Goal: Transaction & Acquisition: Purchase product/service

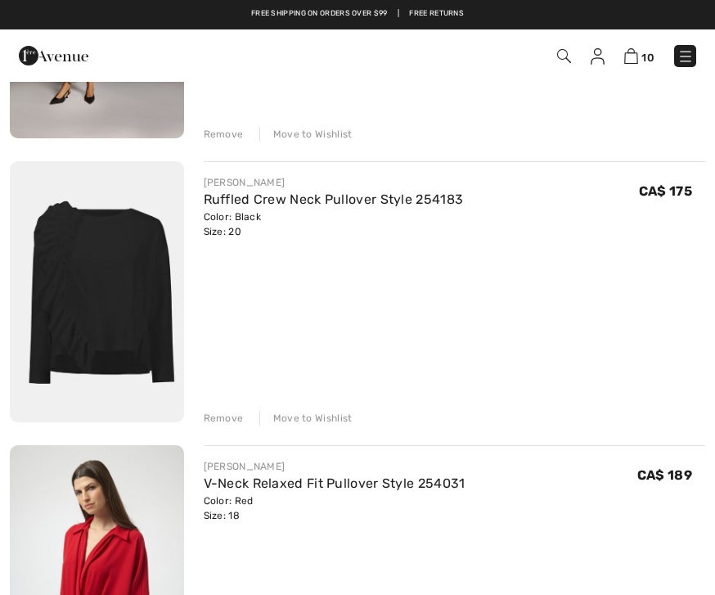
scroll to position [2254, 0]
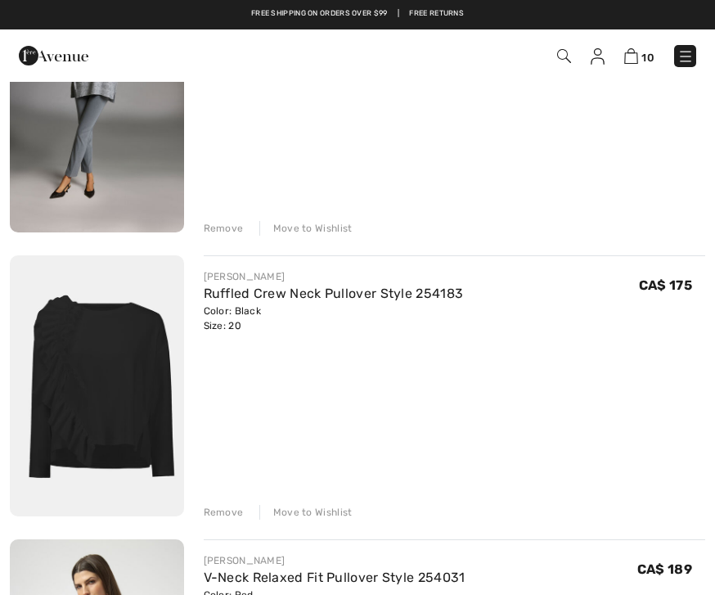
click at [336, 299] on link "Ruffled Crew Neck Pullover Style 254183" at bounding box center [334, 294] width 260 height 16
click at [127, 391] on img at bounding box center [97, 385] width 174 height 261
click at [139, 412] on img at bounding box center [97, 385] width 174 height 261
click at [334, 292] on link "Ruffled Crew Neck Pullover Style 254183" at bounding box center [334, 294] width 260 height 16
click at [333, 287] on link "Ruffled Crew Neck Pullover Style 254183" at bounding box center [334, 294] width 260 height 16
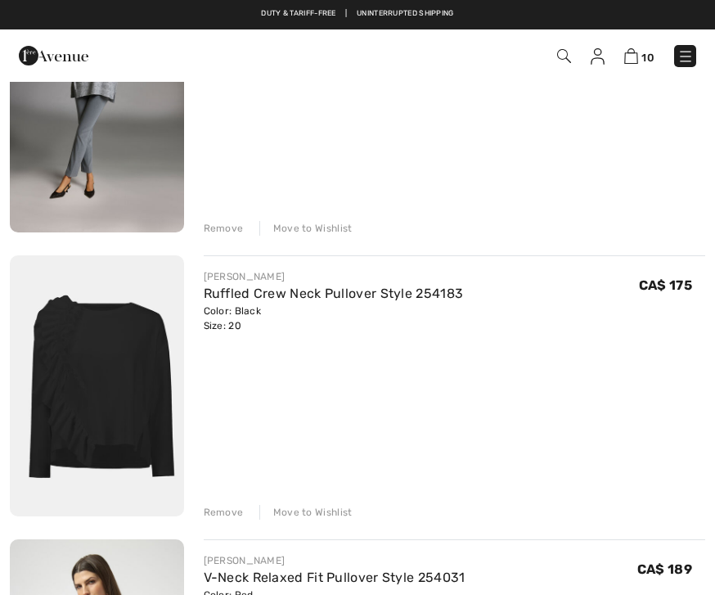
click at [146, 437] on img at bounding box center [97, 385] width 174 height 261
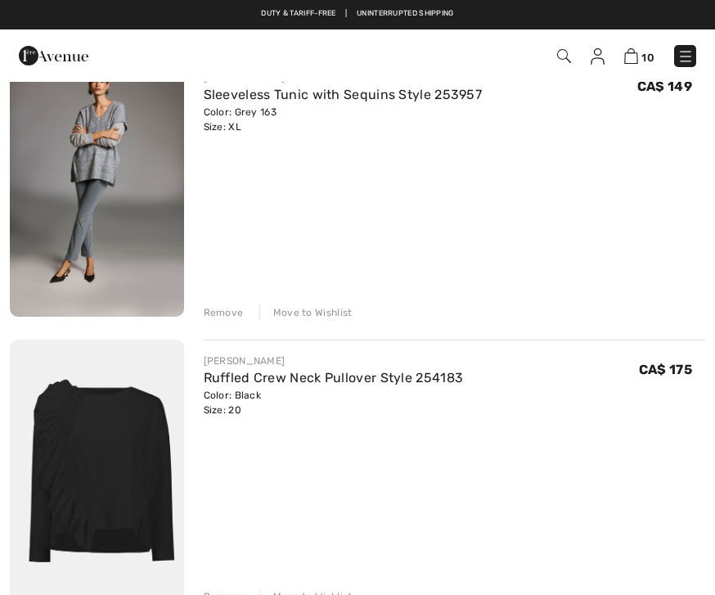
click at [149, 449] on img at bounding box center [97, 470] width 174 height 261
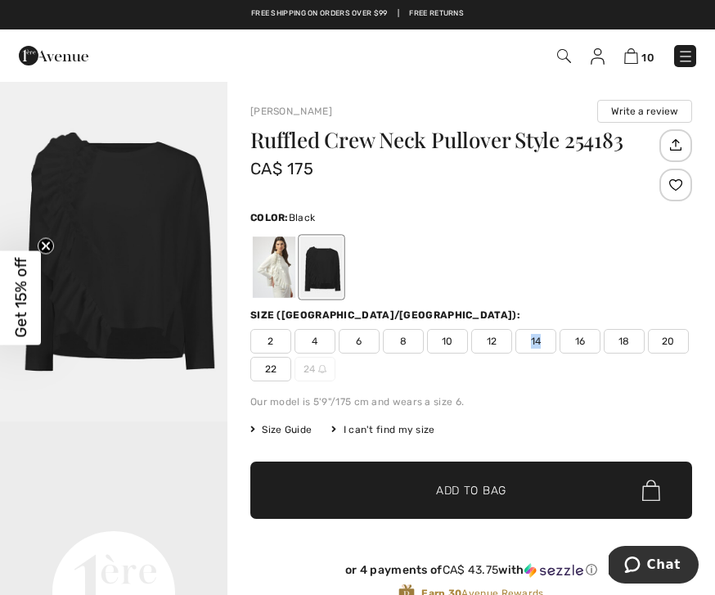
click at [591, 231] on div "Color: Black" at bounding box center [471, 254] width 442 height 94
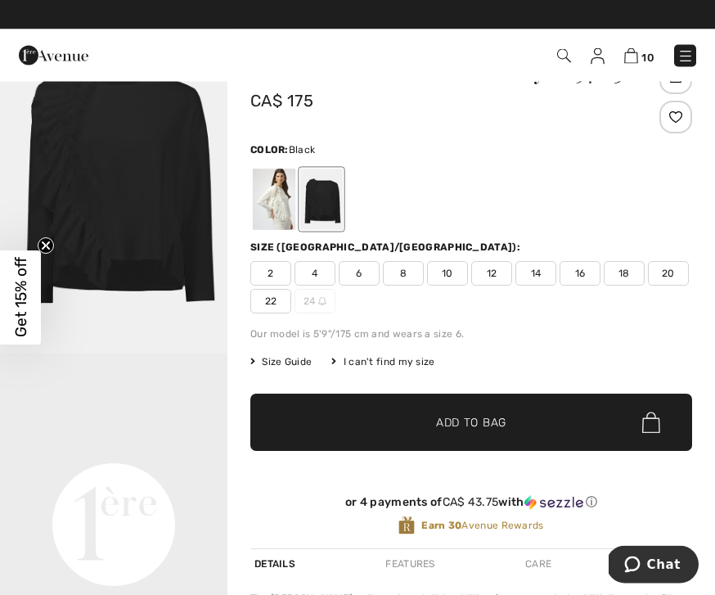
scroll to position [68, 0]
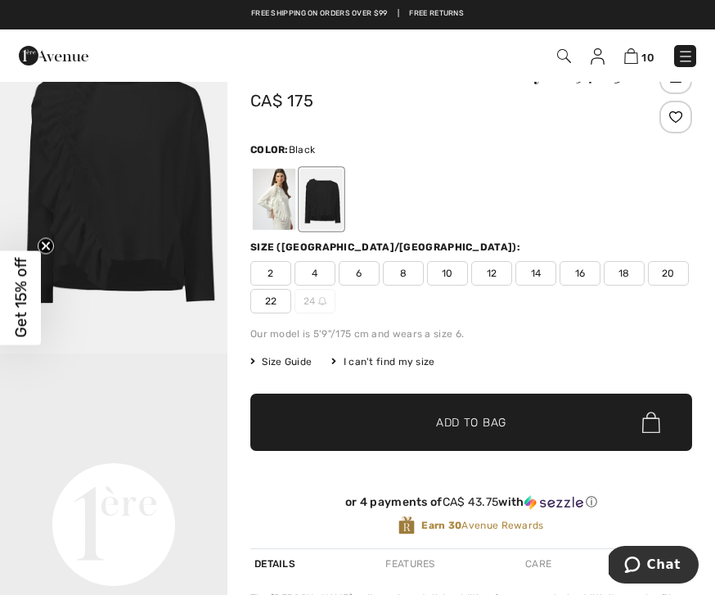
click at [275, 211] on div at bounding box center [274, 199] width 43 height 61
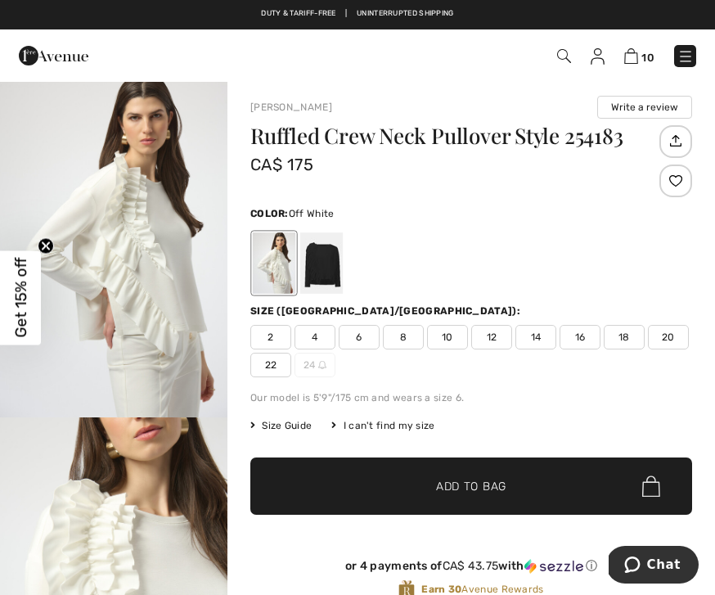
scroll to position [0, 0]
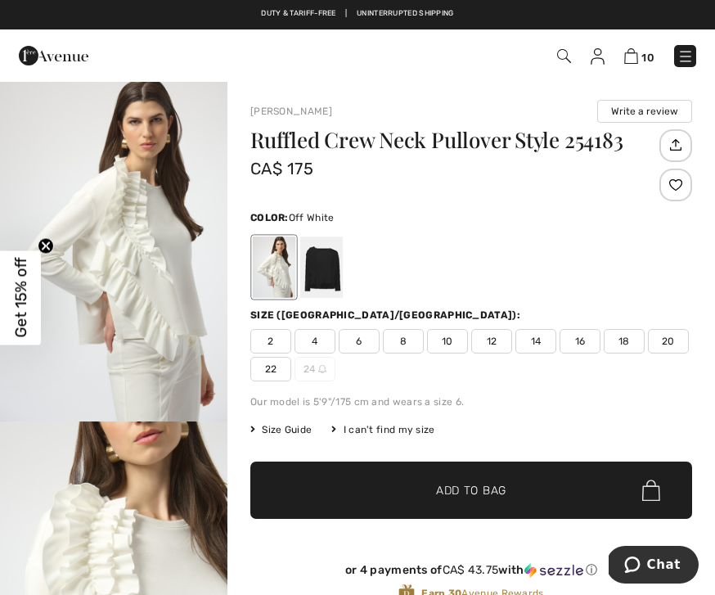
click at [649, 57] on span "10" at bounding box center [647, 58] width 13 height 12
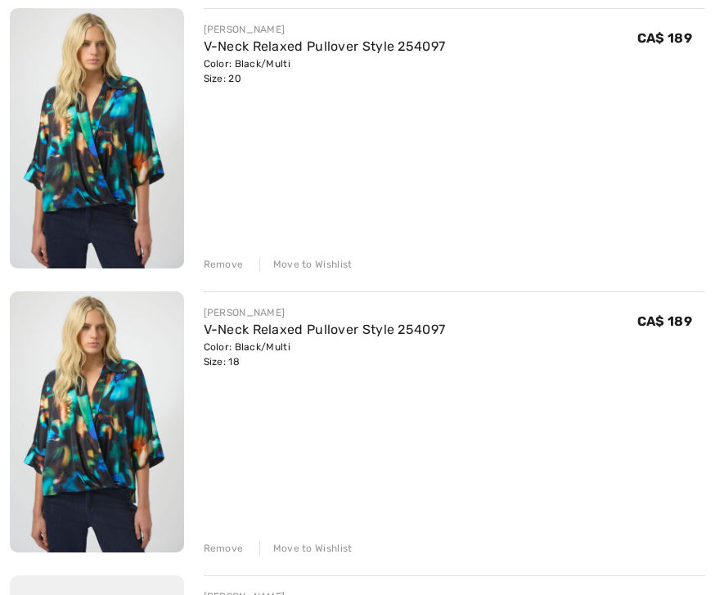
scroll to position [812, 0]
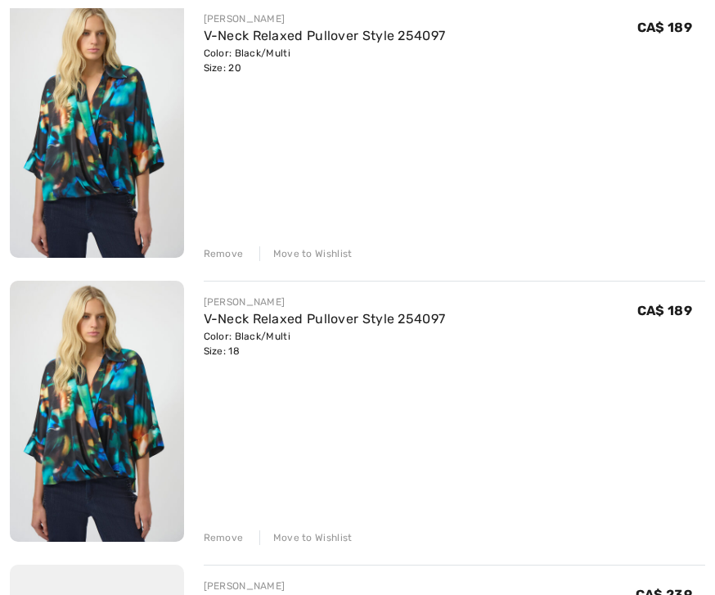
click at [225, 254] on div "Remove" at bounding box center [224, 253] width 40 height 15
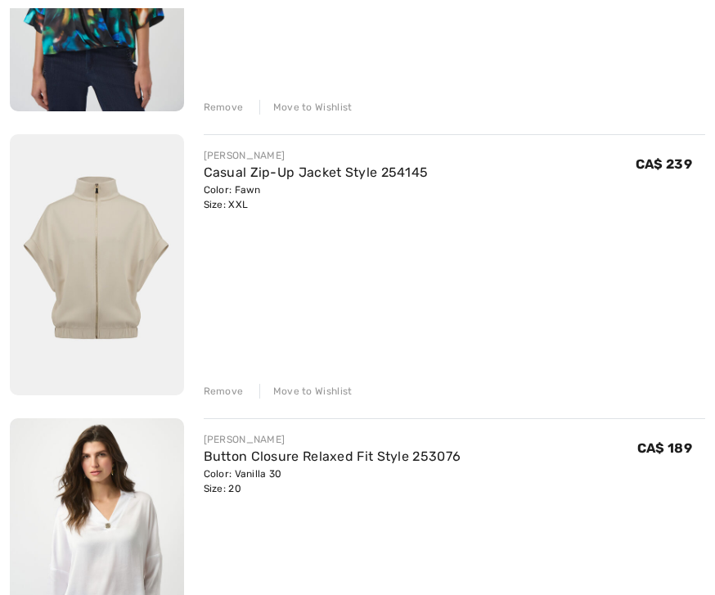
scroll to position [984, 0]
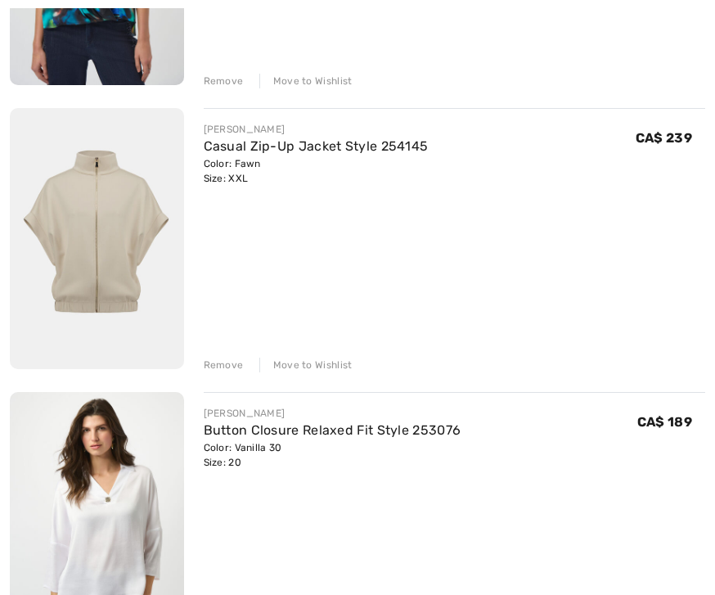
click at [227, 367] on div "Remove" at bounding box center [224, 365] width 40 height 15
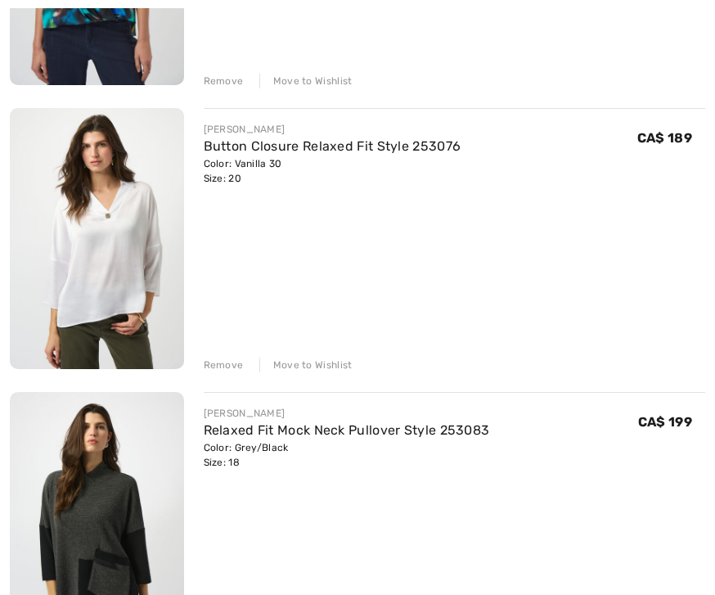
click at [236, 361] on div "Remove" at bounding box center [224, 365] width 40 height 15
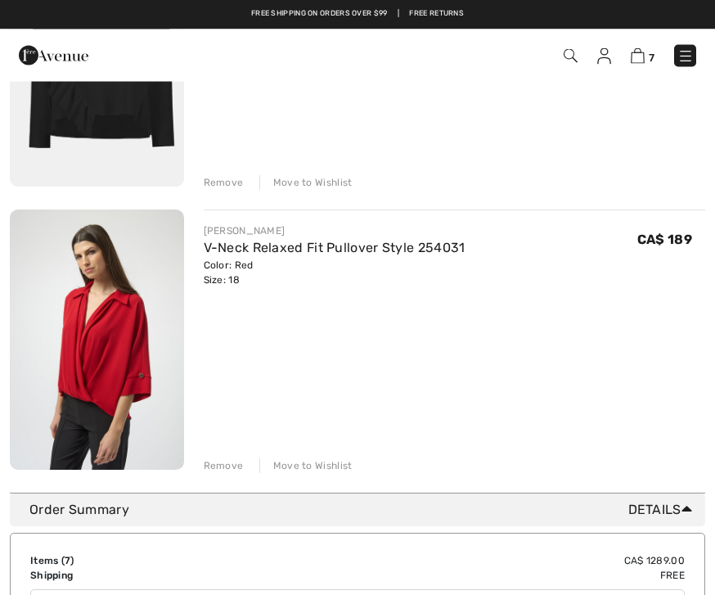
scroll to position [1717, 0]
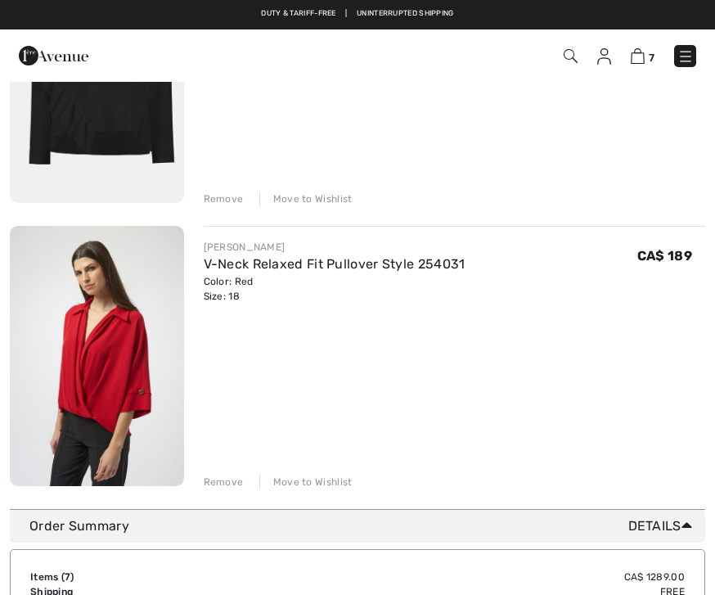
click at [226, 484] on div "Remove" at bounding box center [224, 482] width 40 height 15
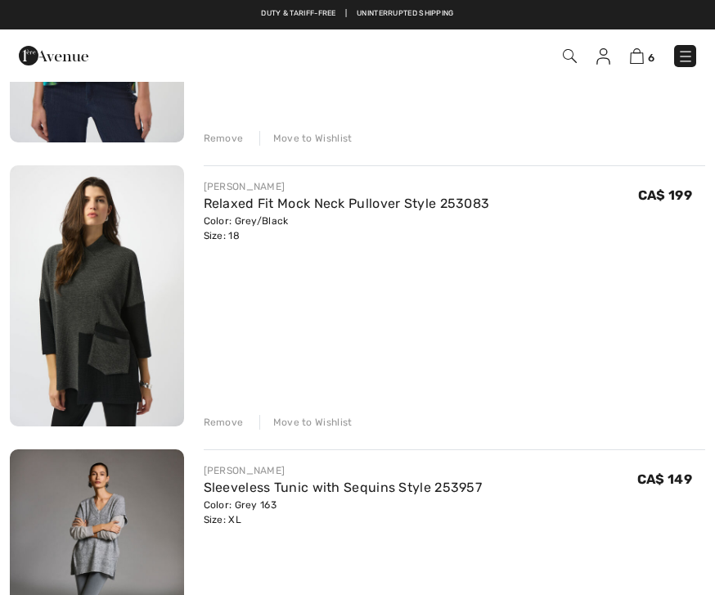
scroll to position [868, 0]
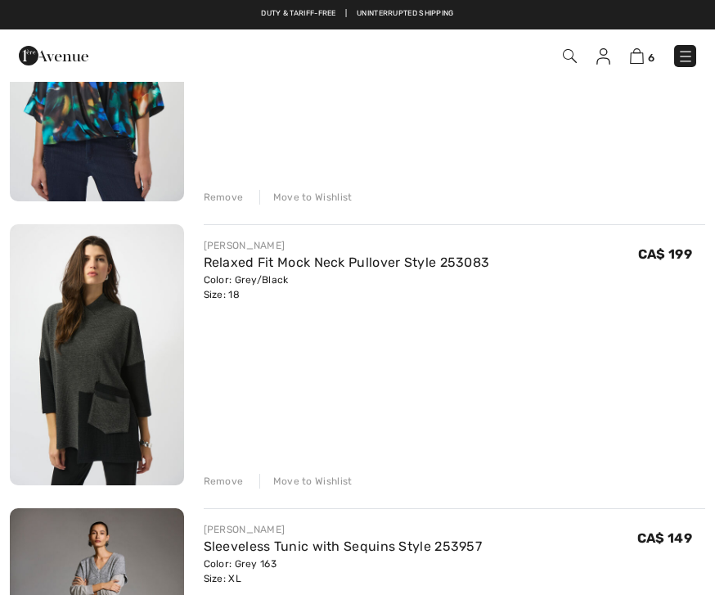
click at [110, 388] on img at bounding box center [97, 354] width 174 height 260
click at [247, 270] on link "Relaxed Fit Mock Neck Pullover Style 253083" at bounding box center [347, 262] width 286 height 16
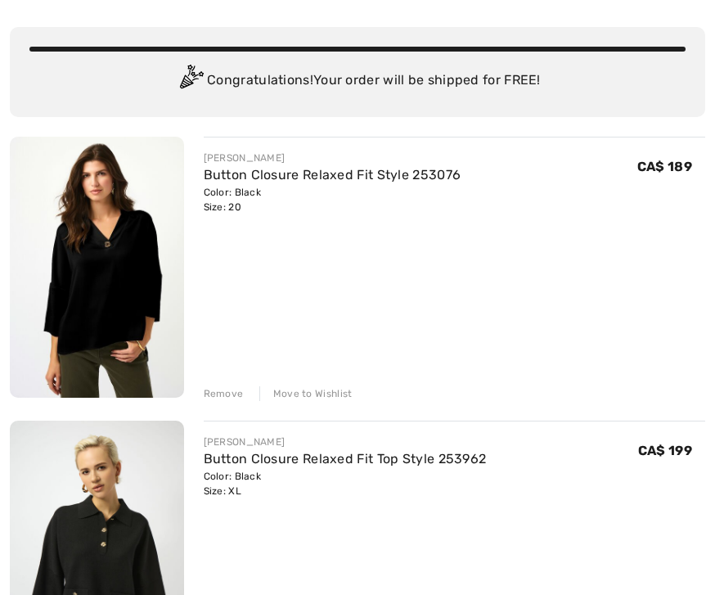
scroll to position [106, 0]
click at [317, 179] on link "Button Closure Relaxed Fit Style 253076" at bounding box center [333, 175] width 258 height 16
click at [152, 371] on img at bounding box center [97, 267] width 174 height 261
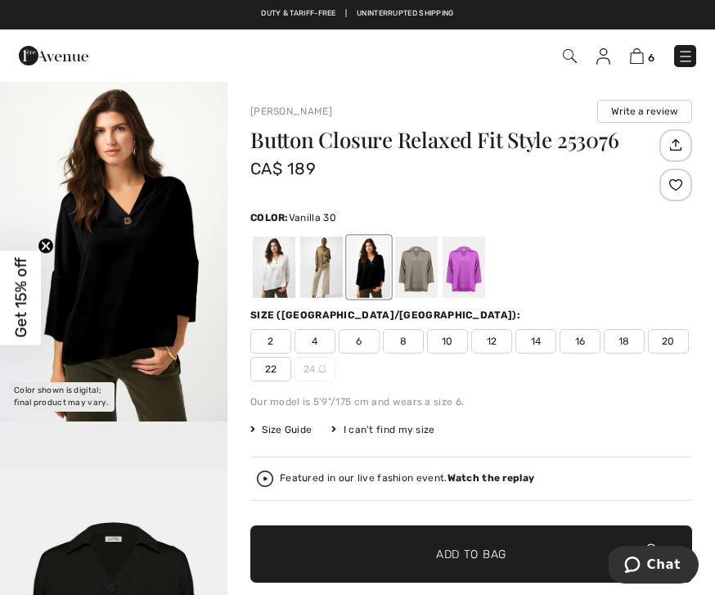
click at [278, 274] on div at bounding box center [274, 266] width 43 height 61
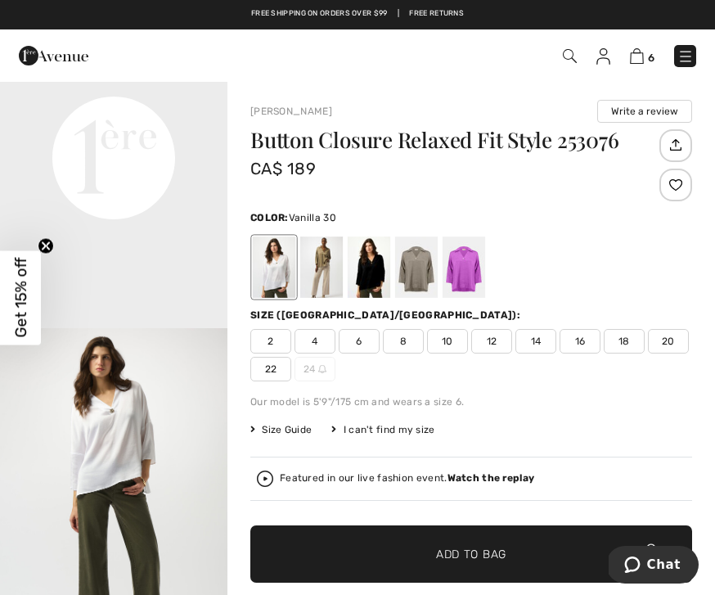
scroll to position [789, 0]
click at [363, 272] on div at bounding box center [369, 266] width 43 height 61
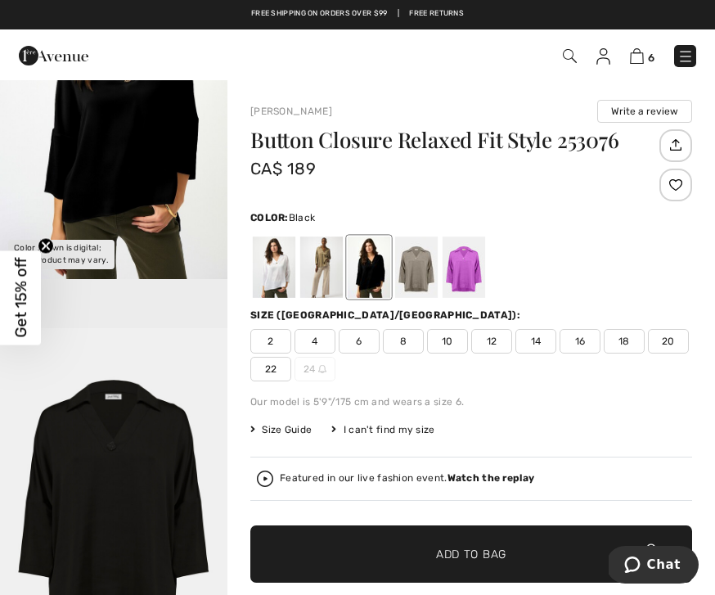
scroll to position [0, 0]
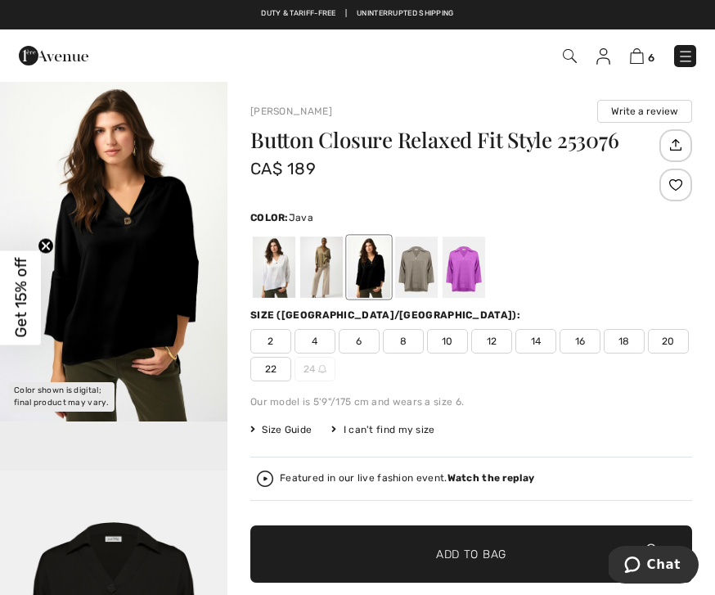
click at [321, 275] on div at bounding box center [321, 266] width 43 height 61
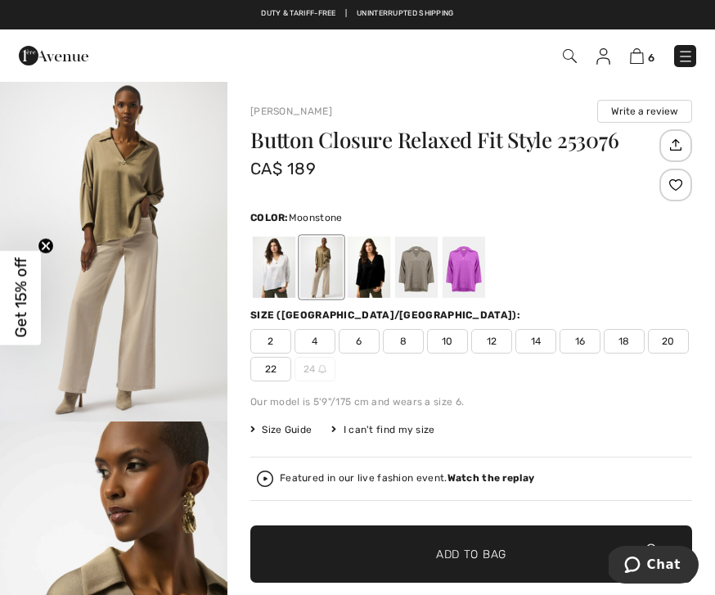
click at [399, 275] on div at bounding box center [416, 266] width 43 height 61
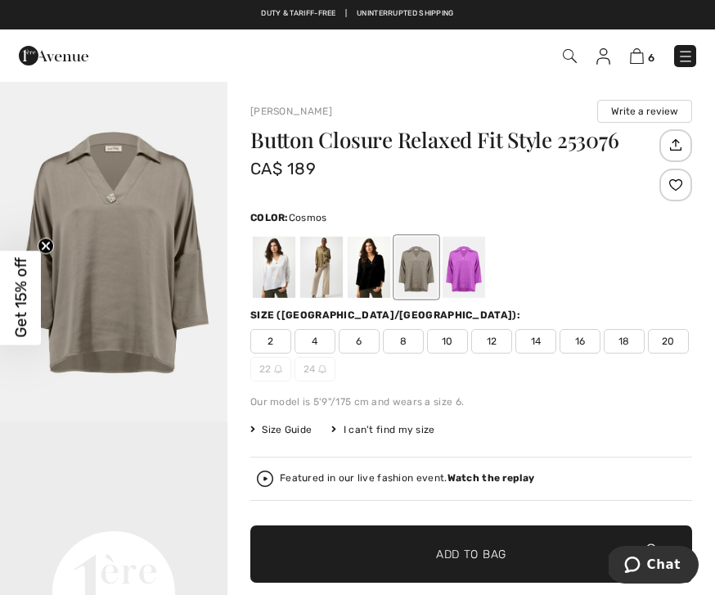
click at [469, 278] on div at bounding box center [464, 266] width 43 height 61
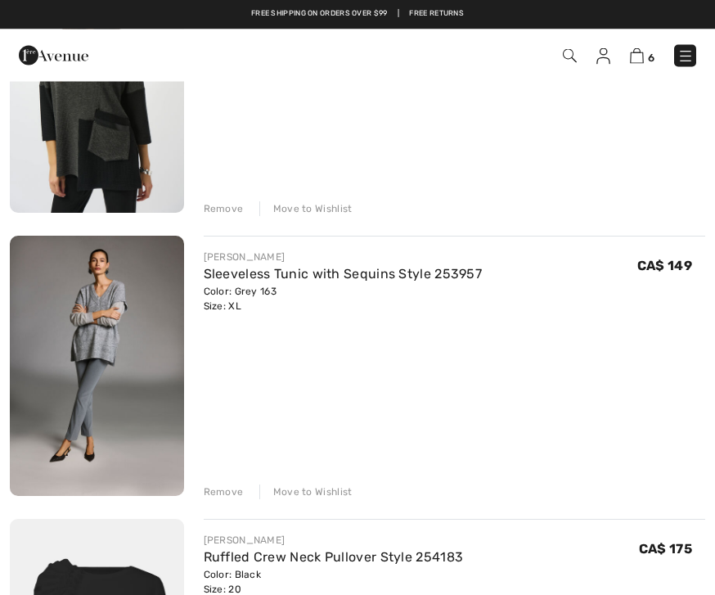
scroll to position [1130, 0]
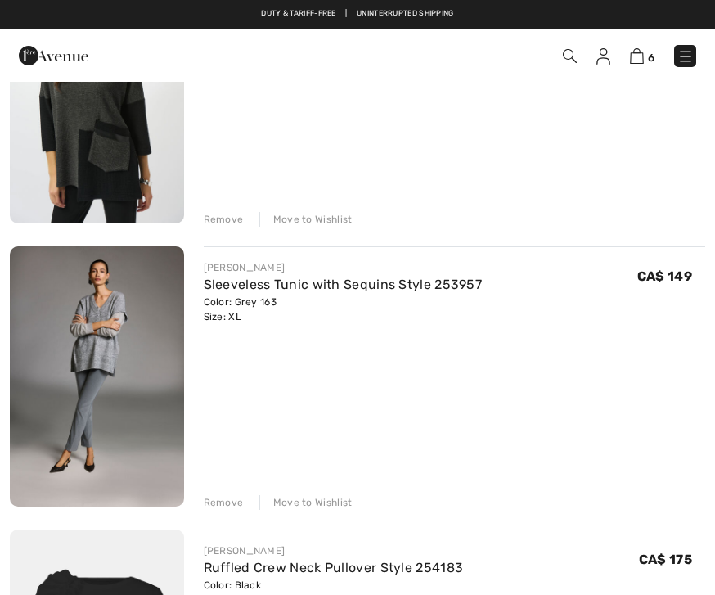
click at [326, 286] on link "Sleeveless Tunic with Sequins Style 253957" at bounding box center [343, 285] width 279 height 16
click at [106, 346] on img at bounding box center [97, 376] width 174 height 260
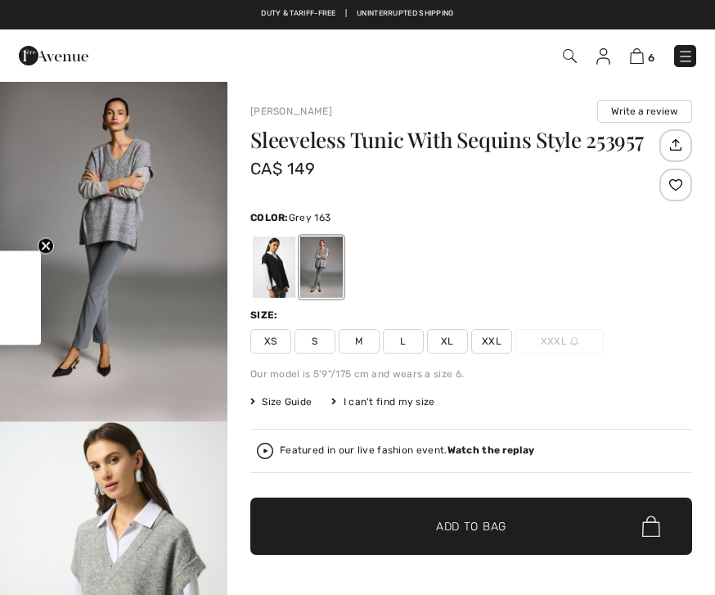
checkbox input "true"
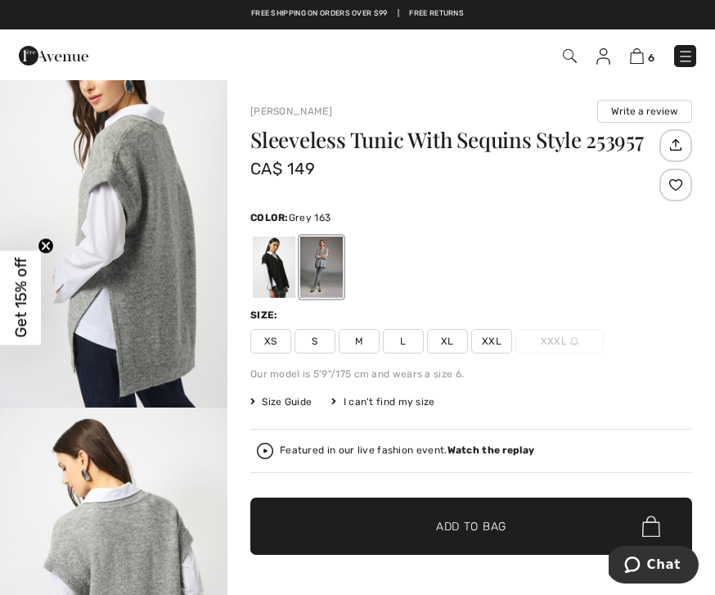
scroll to position [1106, 0]
click at [205, 460] on img "4 / 6" at bounding box center [113, 577] width 227 height 341
click at [276, 271] on div at bounding box center [274, 266] width 43 height 61
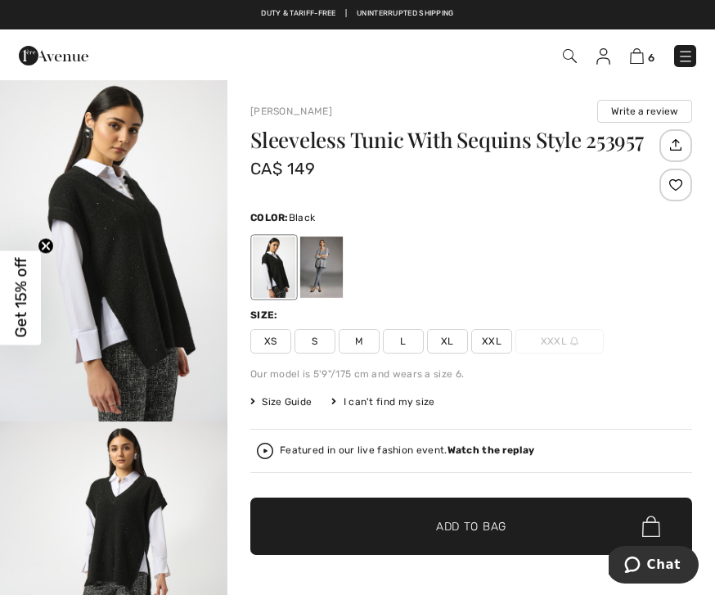
click at [194, 461] on img "2 / 4" at bounding box center [113, 591] width 227 height 341
click at [654, 54] on span "6" at bounding box center [651, 58] width 7 height 12
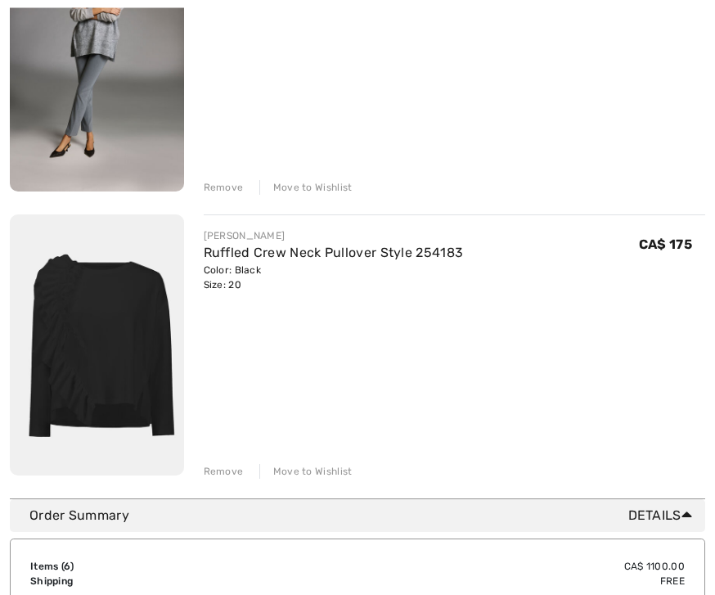
scroll to position [1445, 0]
click at [224, 475] on div "Remove" at bounding box center [224, 471] width 40 height 15
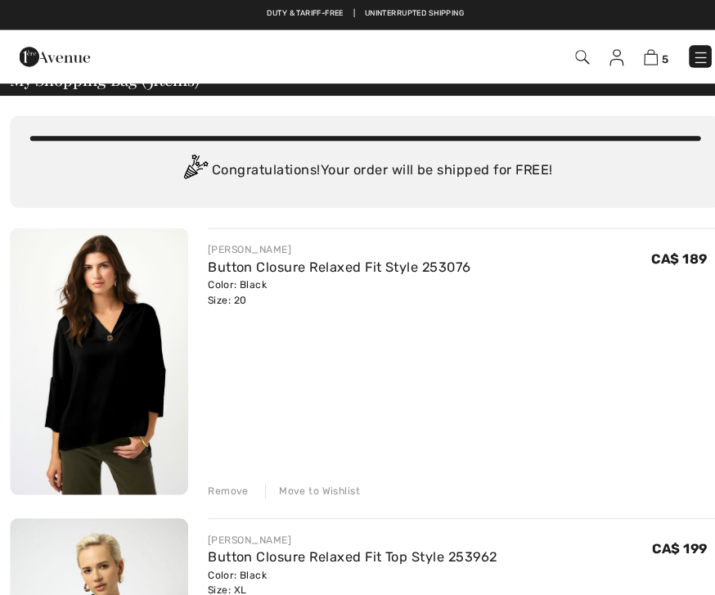
scroll to position [0, 0]
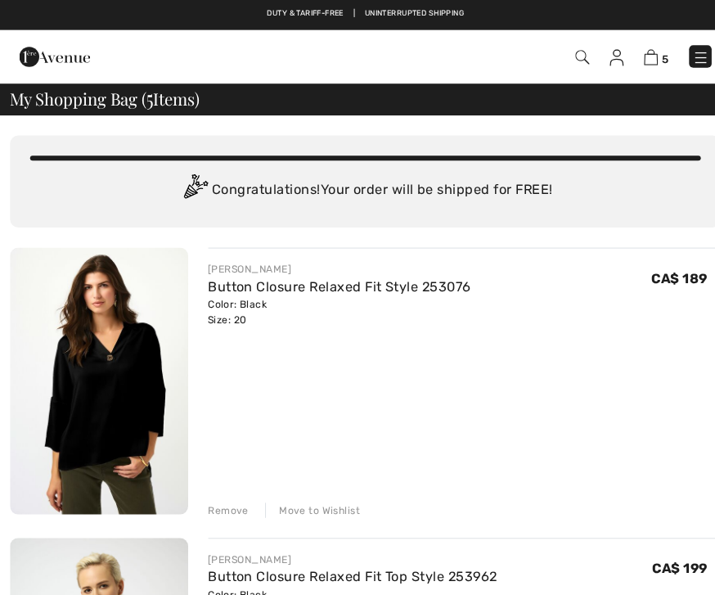
click at [349, 278] on link "Button Closure Relaxed Fit Style 253076" at bounding box center [333, 280] width 258 height 16
click at [356, 272] on link "Button Closure Relaxed Fit Style 253076" at bounding box center [333, 280] width 258 height 16
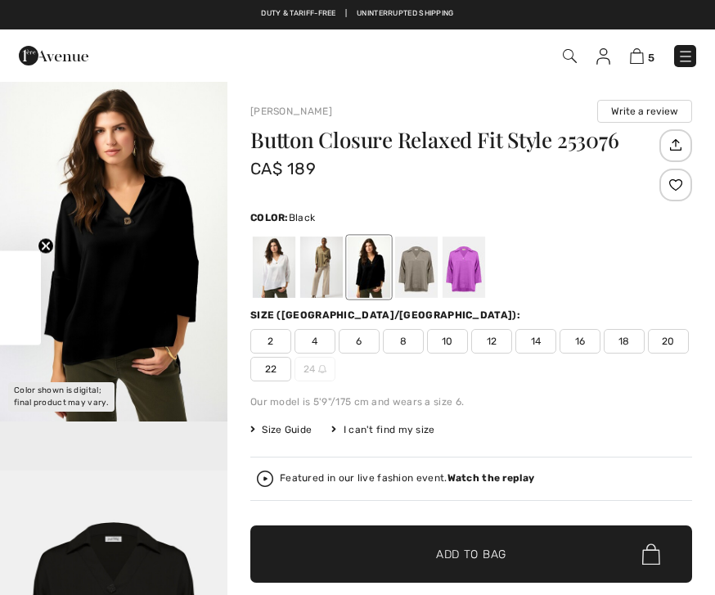
checkbox input "true"
click at [621, 344] on span "18" at bounding box center [624, 341] width 41 height 25
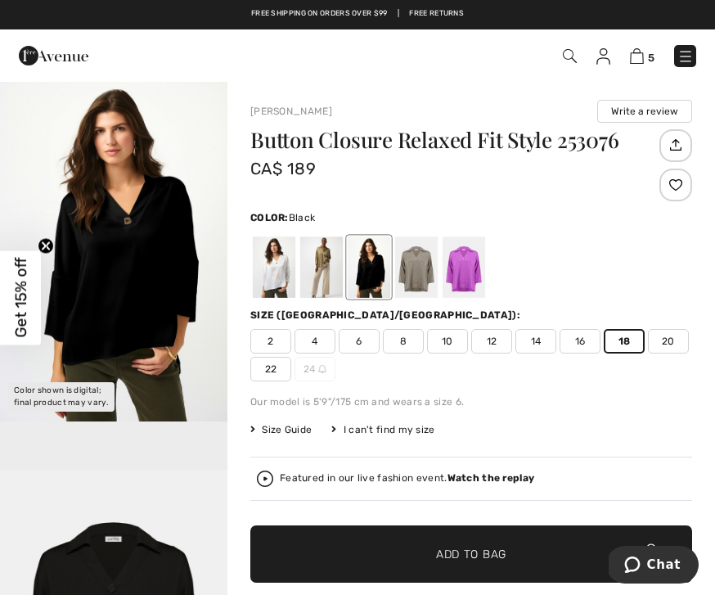
click at [466, 475] on strong "Watch the replay" at bounding box center [492, 477] width 88 height 11
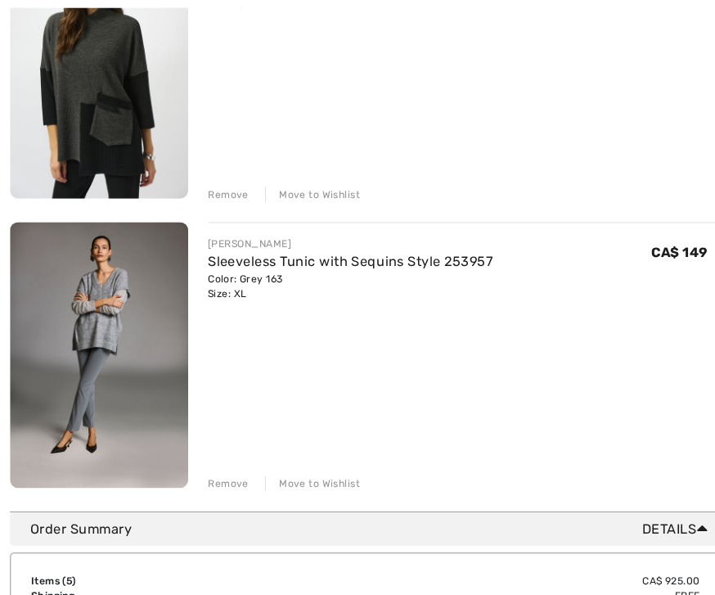
scroll to position [1159, 0]
click at [232, 472] on div "Remove" at bounding box center [224, 473] width 40 height 15
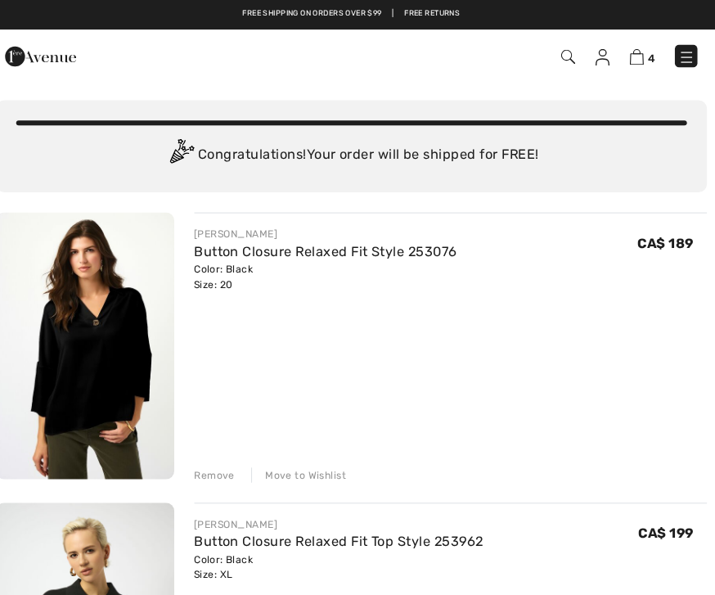
scroll to position [28, 0]
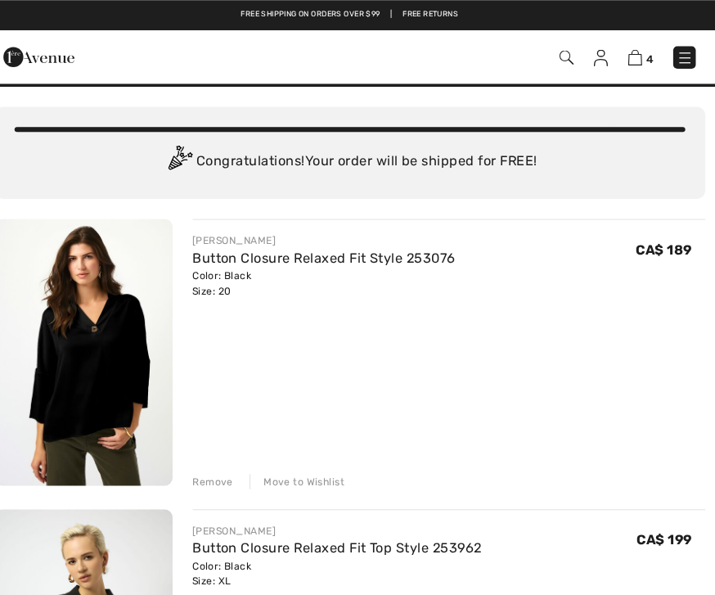
click at [285, 256] on link "Button Closure Relaxed Fit Style 253076" at bounding box center [333, 253] width 258 height 16
click at [146, 367] on img at bounding box center [97, 344] width 174 height 261
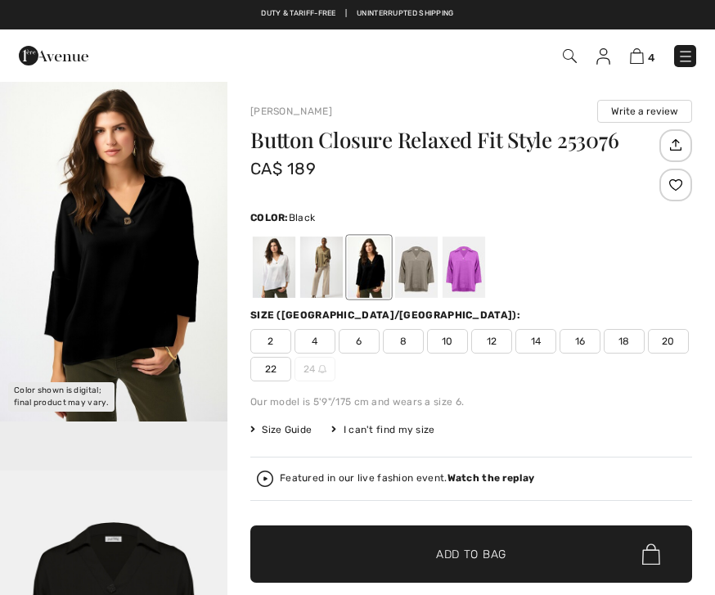
checkbox input "true"
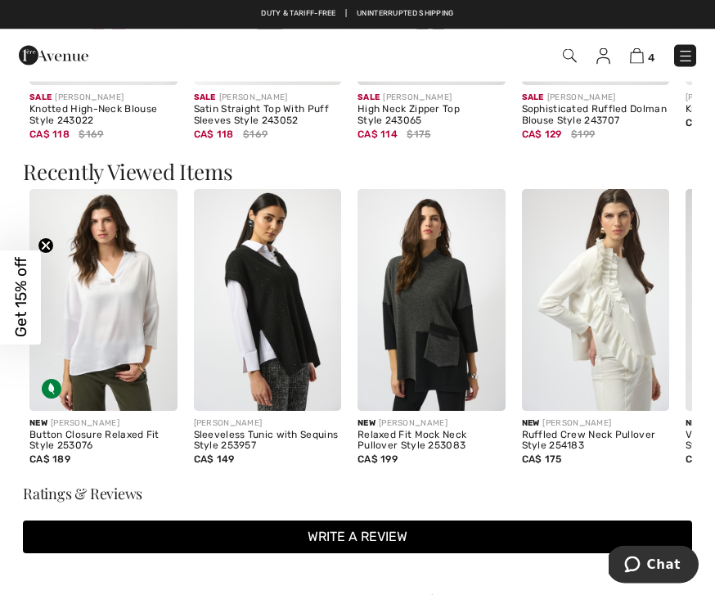
scroll to position [1589, 0]
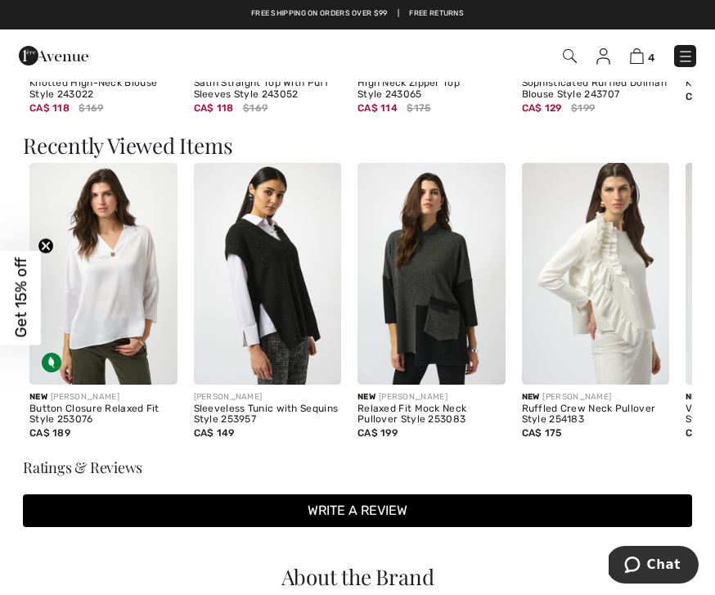
click at [277, 403] on div "Sleeveless Tunic with Sequins Style 253957" at bounding box center [268, 414] width 148 height 23
click at [303, 299] on img at bounding box center [268, 274] width 148 height 222
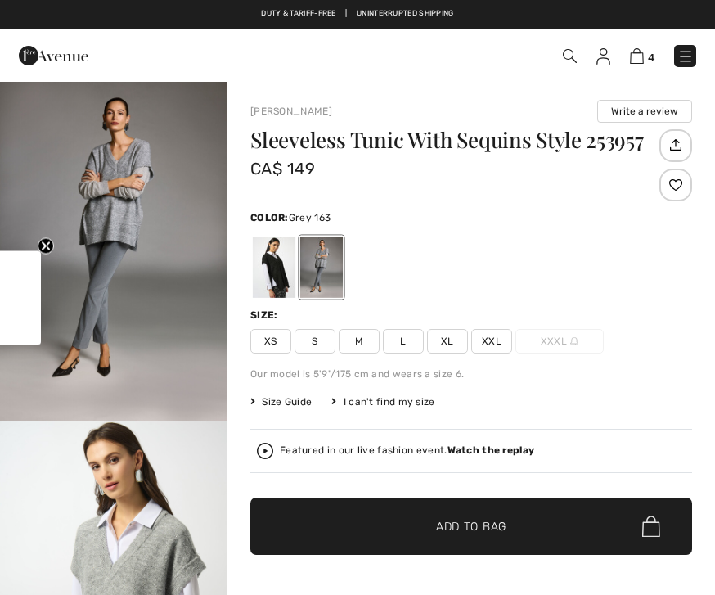
checkbox input "true"
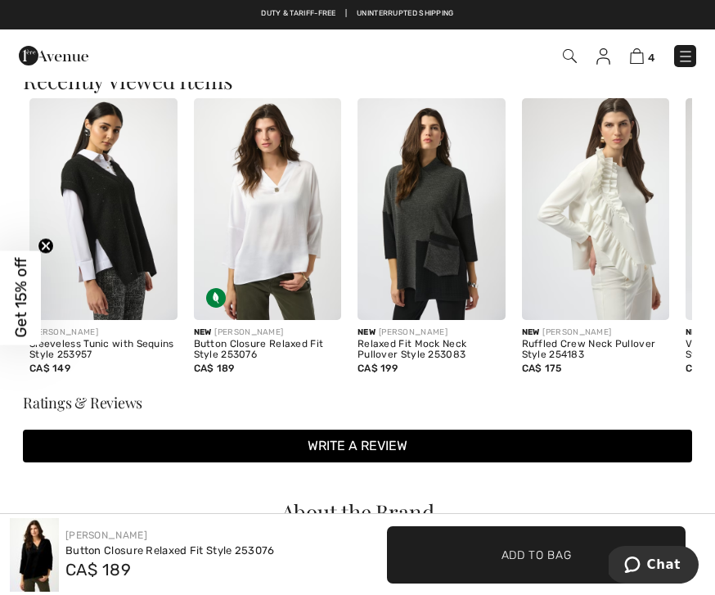
click at [295, 247] on img at bounding box center [268, 209] width 148 height 222
click at [294, 246] on img at bounding box center [268, 209] width 148 height 222
click at [246, 344] on div "Button Closure Relaxed Fit Style 253076" at bounding box center [268, 350] width 148 height 23
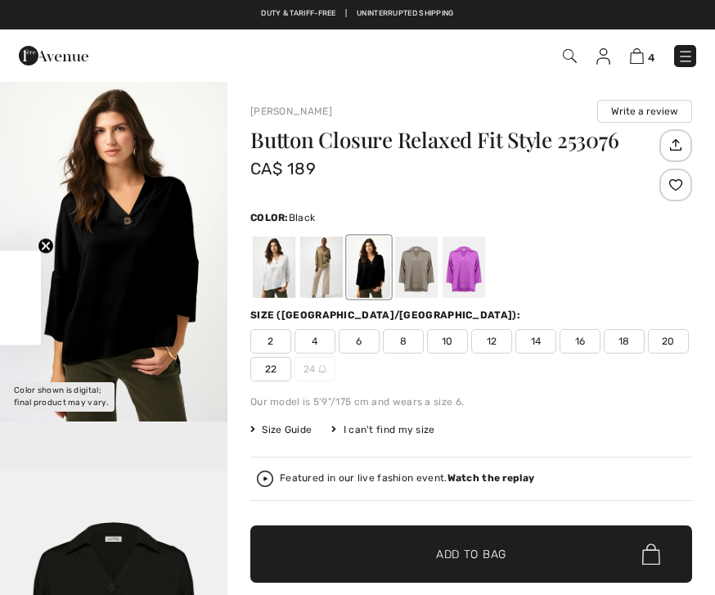
checkbox input "true"
click at [673, 344] on span "20" at bounding box center [668, 341] width 41 height 25
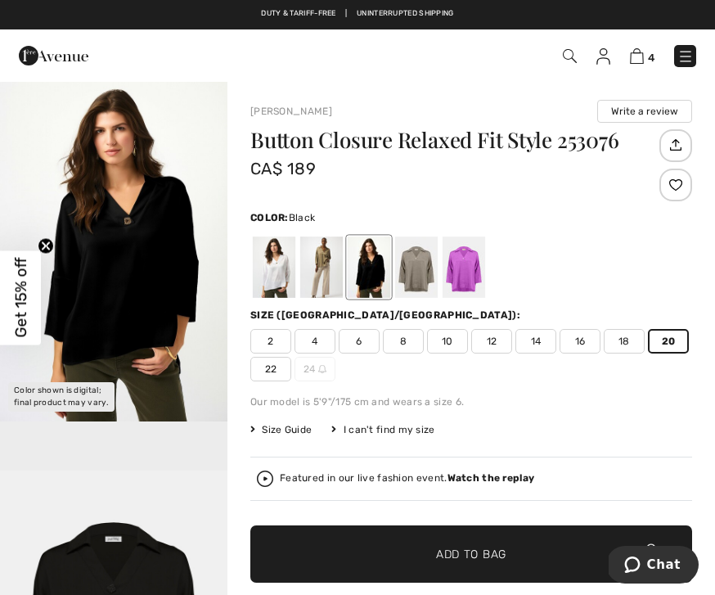
click at [468, 268] on div at bounding box center [464, 266] width 43 height 61
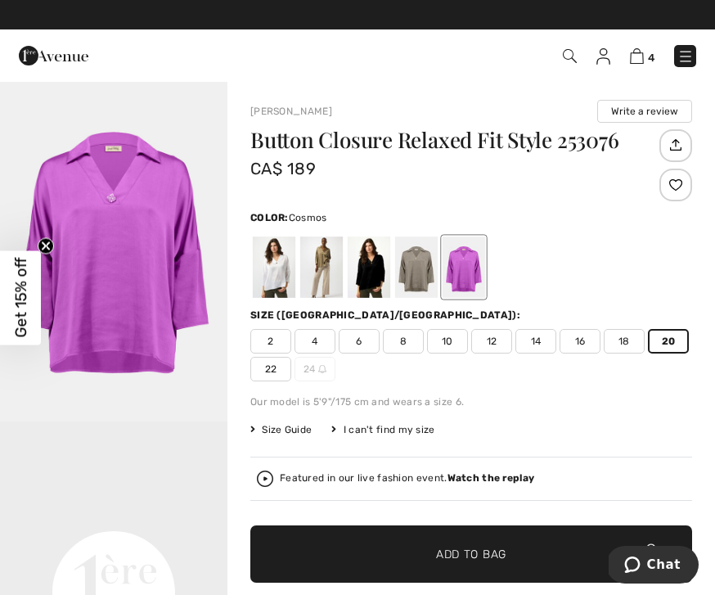
click at [416, 281] on div at bounding box center [416, 266] width 43 height 61
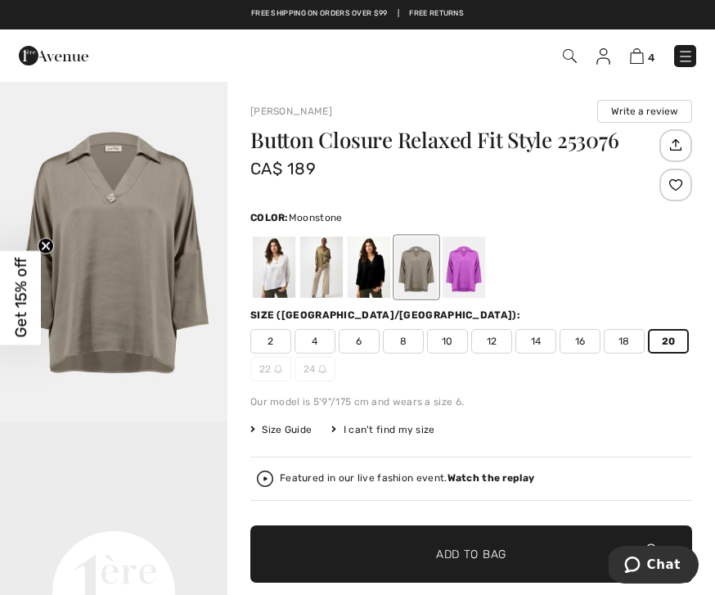
click at [367, 289] on div at bounding box center [369, 266] width 43 height 61
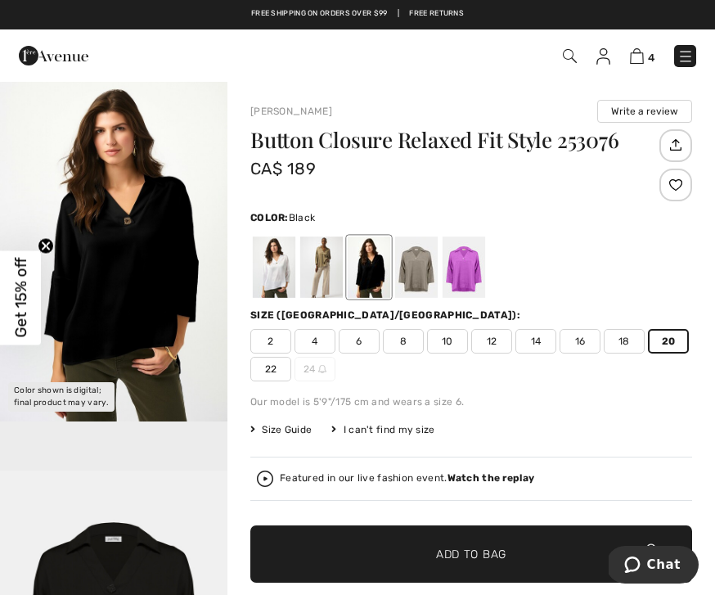
click at [271, 281] on div at bounding box center [274, 266] width 43 height 61
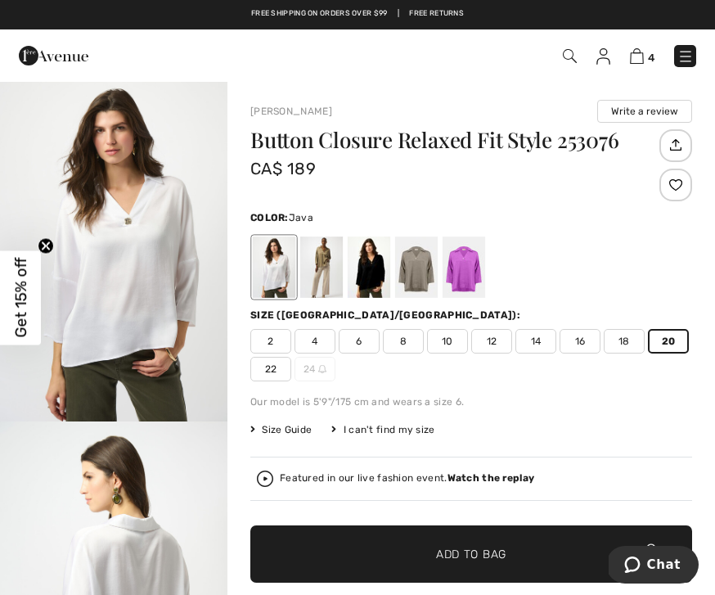
click at [326, 281] on div at bounding box center [321, 266] width 43 height 61
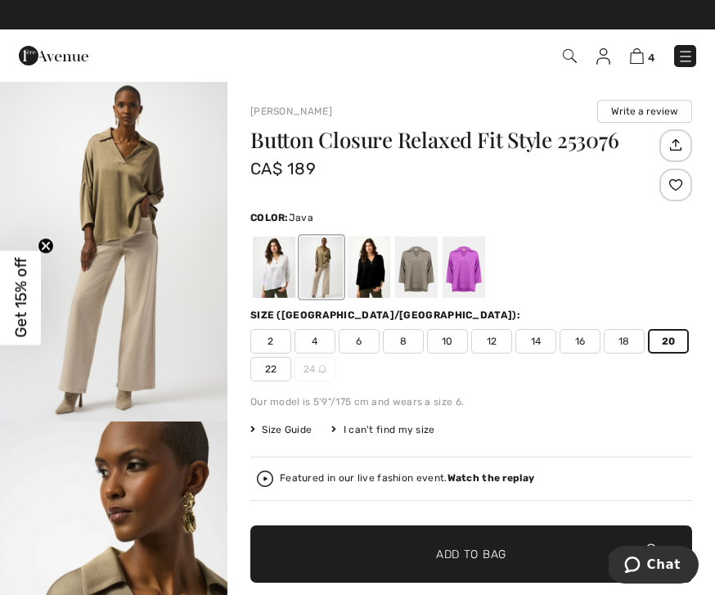
click at [652, 58] on span "4" at bounding box center [651, 58] width 7 height 12
click at [641, 56] on img at bounding box center [637, 56] width 14 height 16
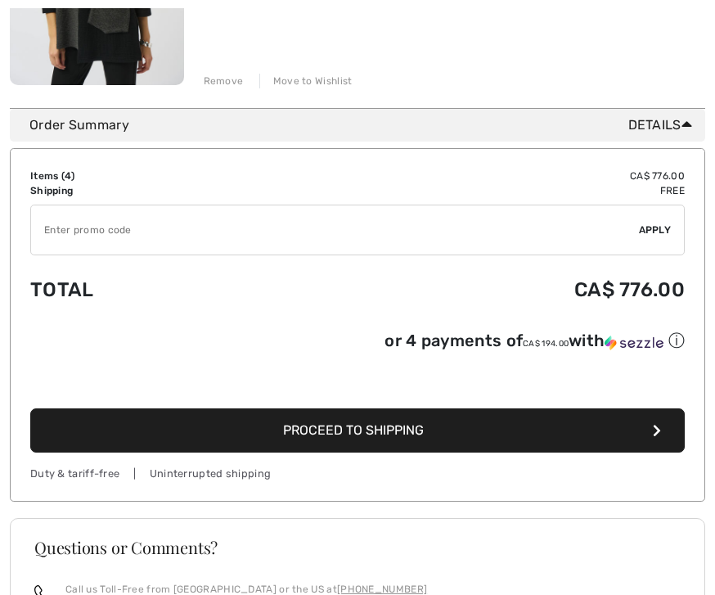
scroll to position [1340, 0]
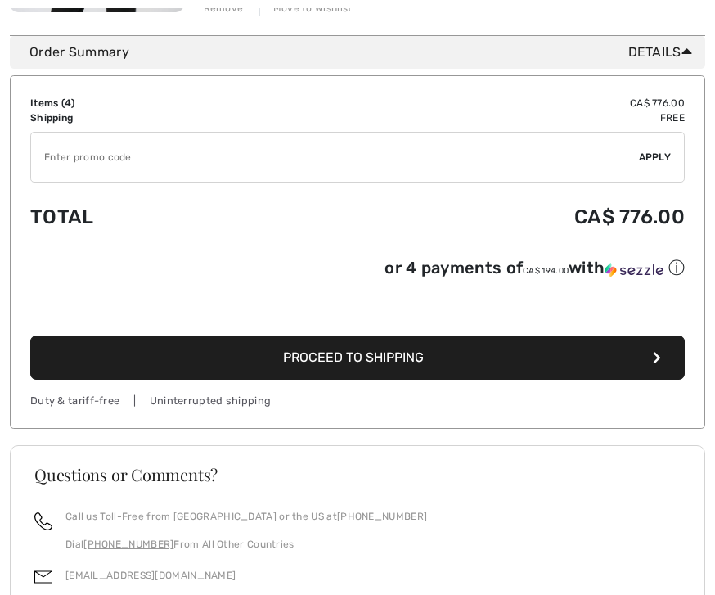
click at [326, 495] on div "Questions or Comments?" at bounding box center [358, 488] width 686 height 43
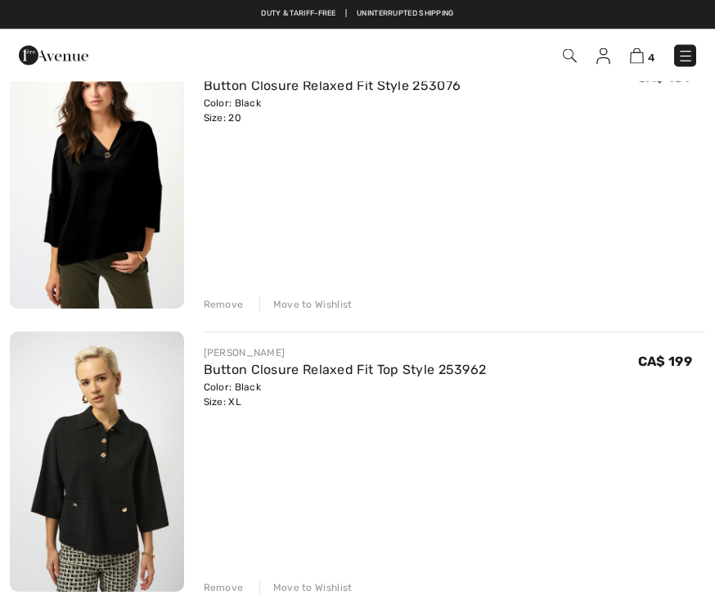
scroll to position [162, 0]
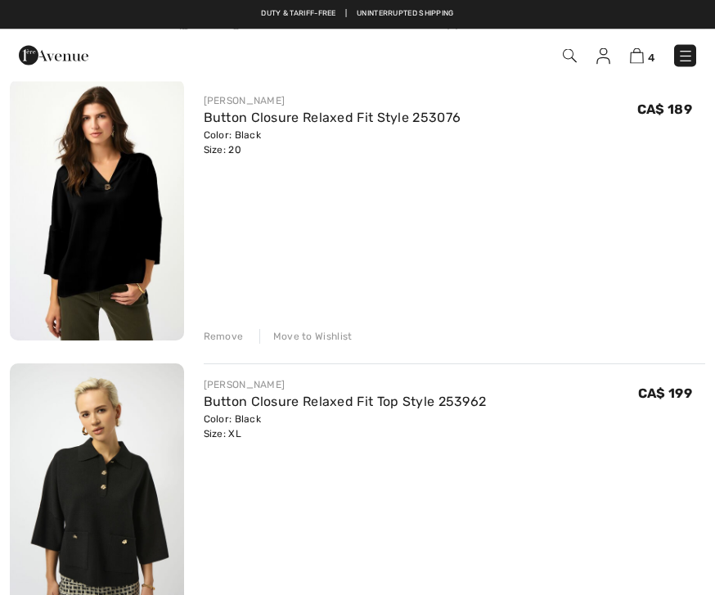
click at [605, 63] on img at bounding box center [603, 56] width 14 height 16
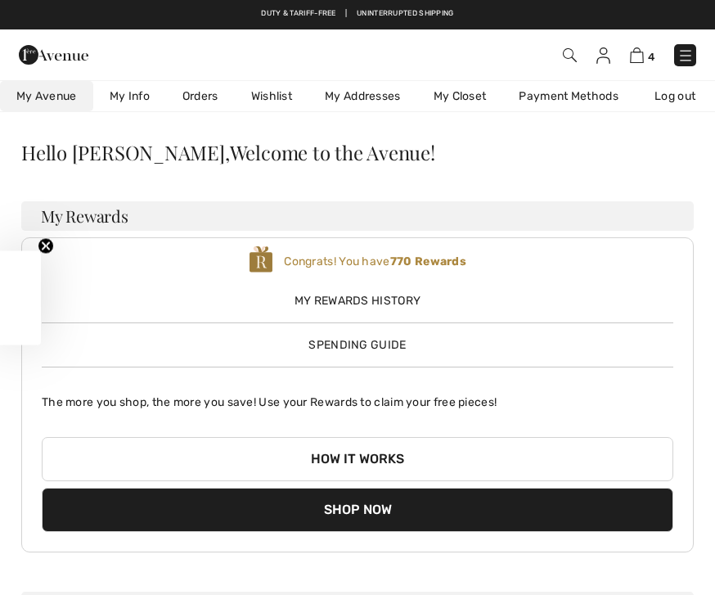
checkbox input "true"
